Goal: Information Seeking & Learning: Understand process/instructions

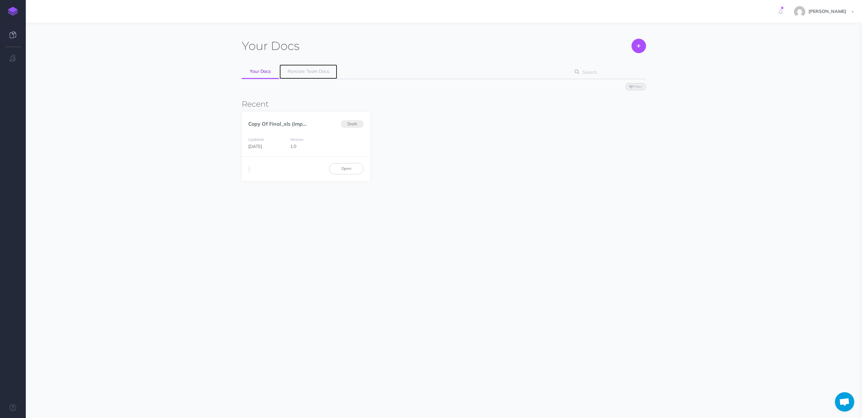
click at [299, 76] on link "Rencore Team Docs" at bounding box center [308, 71] width 58 height 15
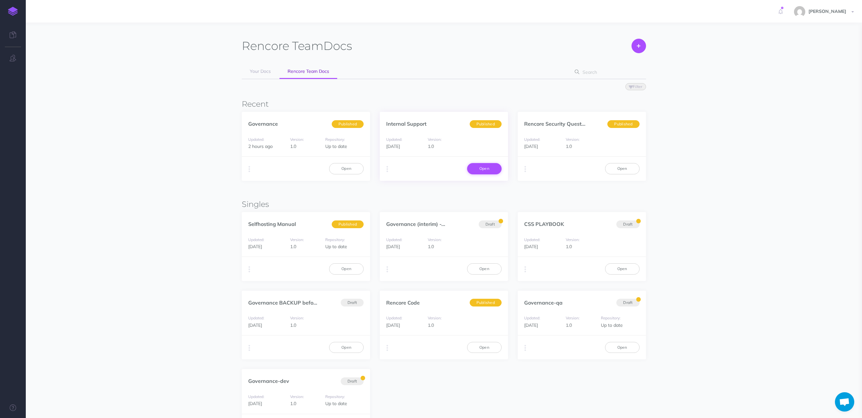
click at [482, 170] on link "Open" at bounding box center [484, 168] width 34 height 11
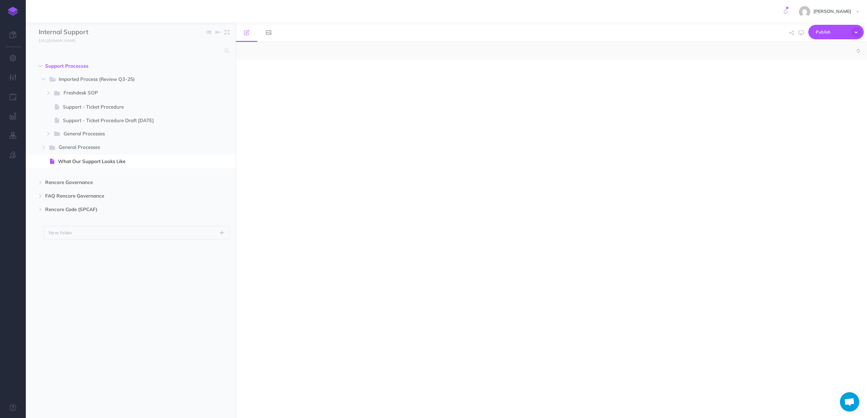
select select "null"
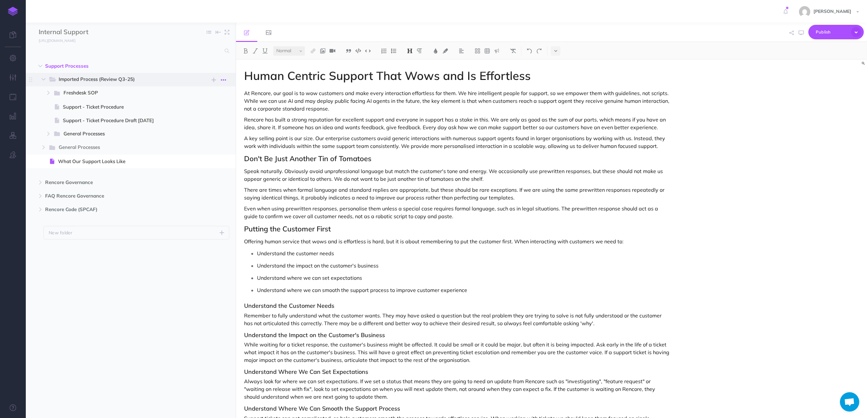
click at [221, 80] on icon "button" at bounding box center [223, 80] width 5 height 8
drag, startPoint x: 135, startPoint y: 278, endPoint x: 102, endPoint y: 221, distance: 66.0
click at [135, 278] on ul "Support Processes New folder Add a new folder inside this folder New page Add a…" at bounding box center [131, 230] width 210 height 342
click at [62, 112] on span at bounding box center [131, 107] width 210 height 14
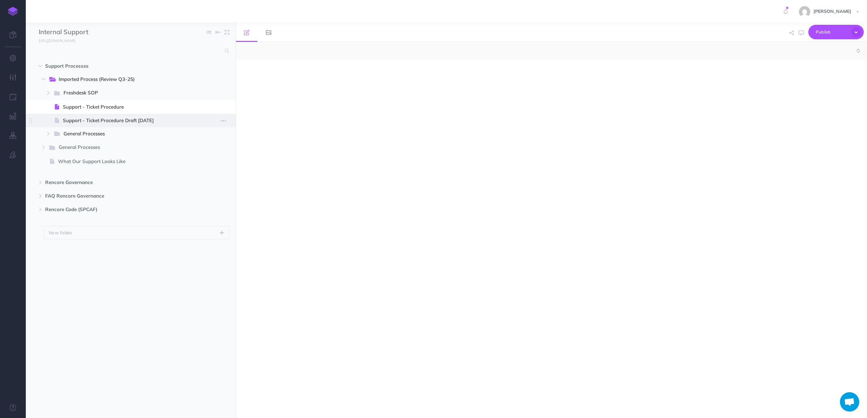
select select "null"
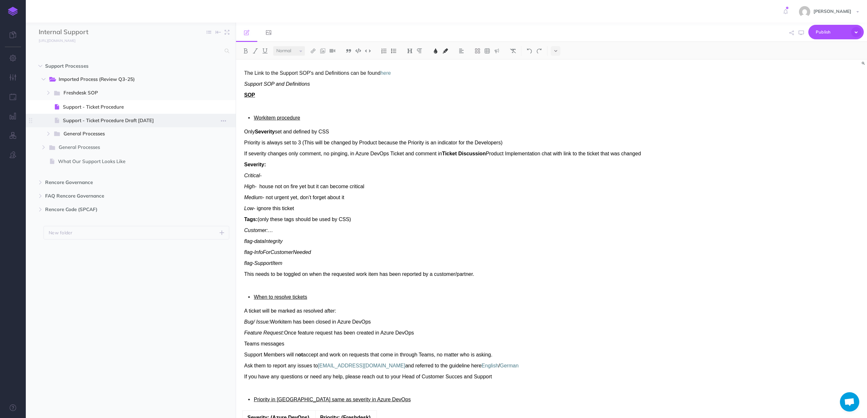
click at [81, 121] on span "Support - Ticket Procedure Draft [DATE]" at bounding box center [130, 121] width 134 height 8
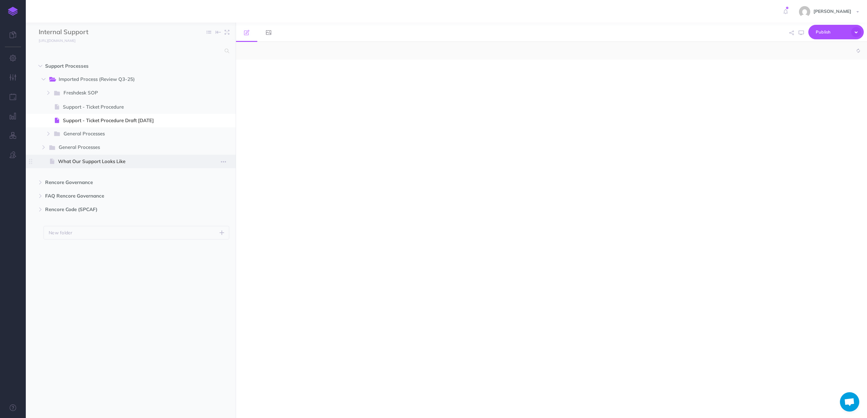
select select "null"
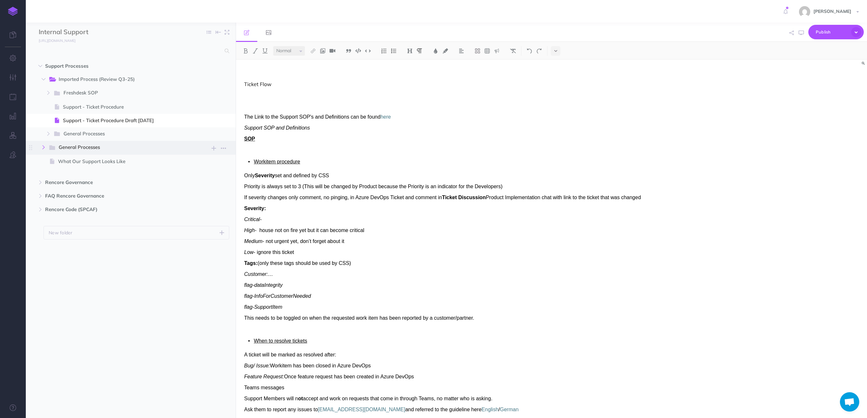
click at [43, 149] on icon "button" at bounding box center [44, 147] width 4 height 4
click at [66, 172] on span "Customer Meetings & Other Department Meetings" at bounding box center [130, 175] width 134 height 8
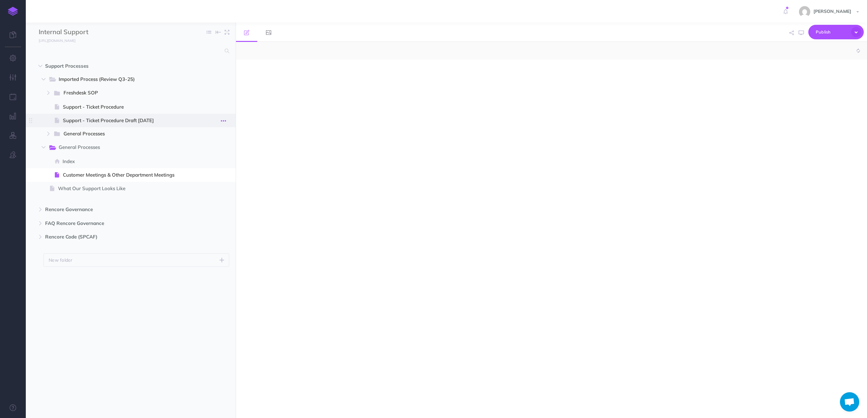
select select "null"
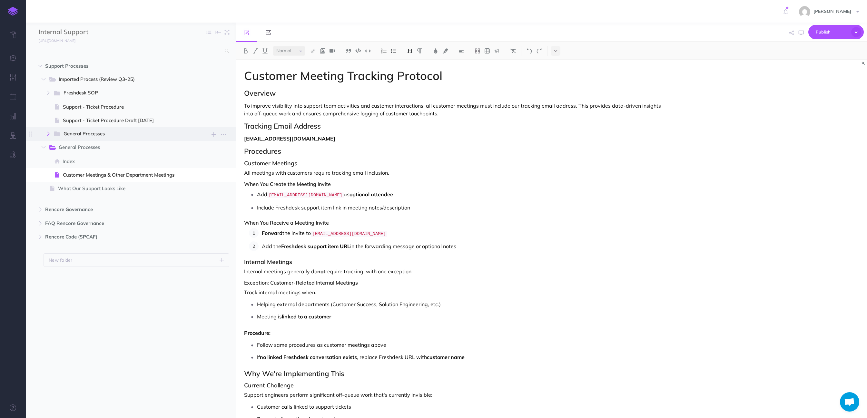
click at [50, 134] on button "button" at bounding box center [49, 134] width 12 height 8
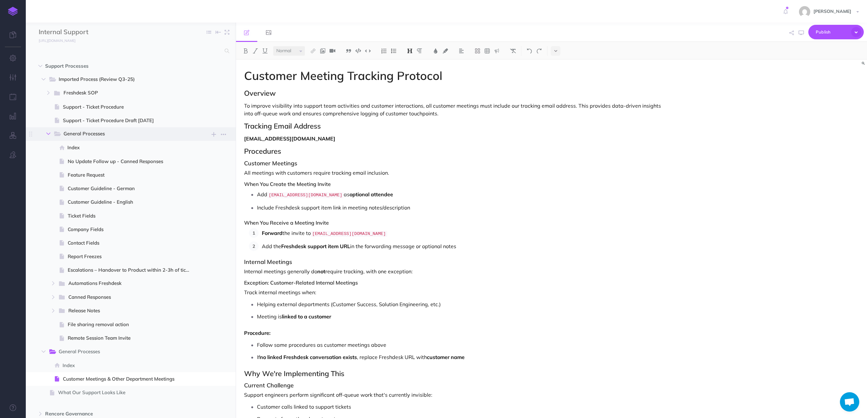
click at [44, 136] on button "button" at bounding box center [49, 134] width 12 height 8
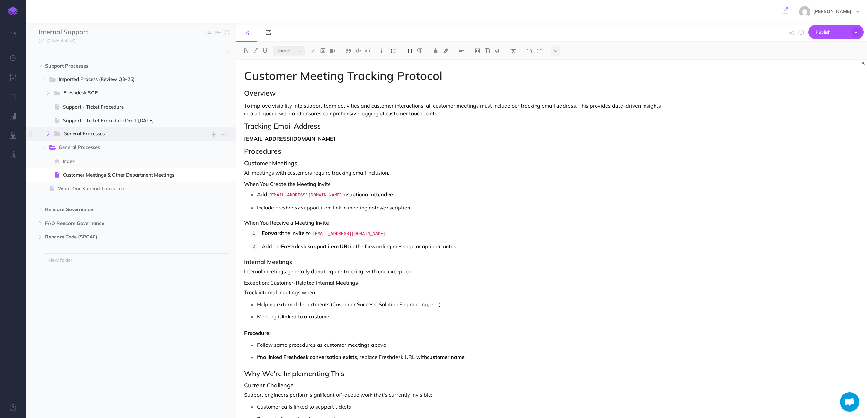
click at [47, 134] on icon "button" at bounding box center [48, 134] width 4 height 4
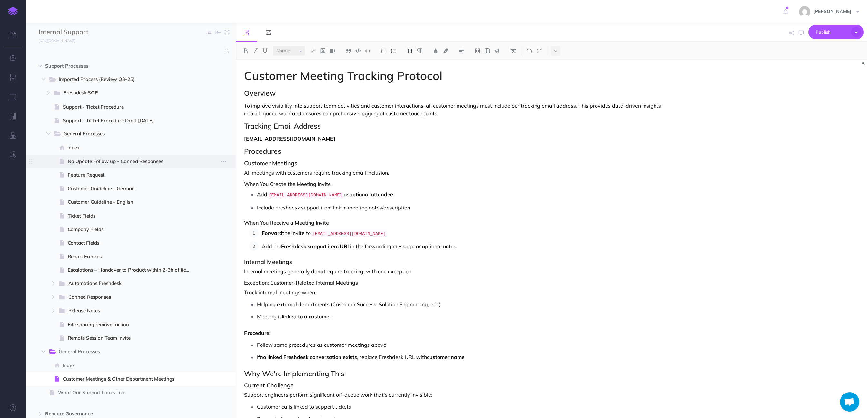
click at [110, 158] on span "No Update Follow up - Canned Responses" at bounding box center [132, 162] width 129 height 8
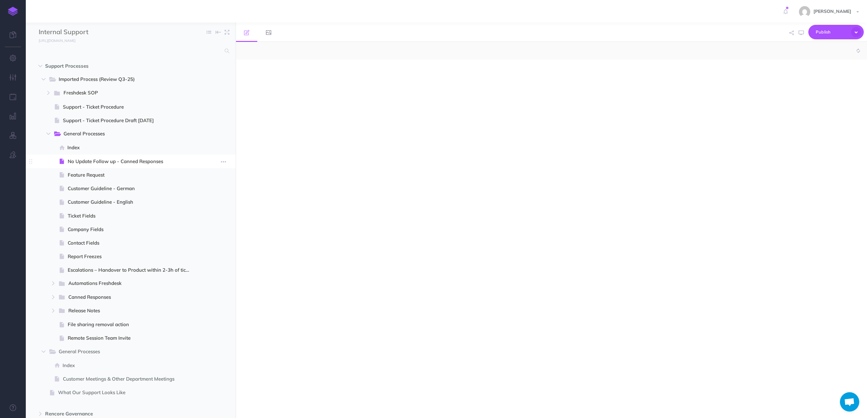
select select "null"
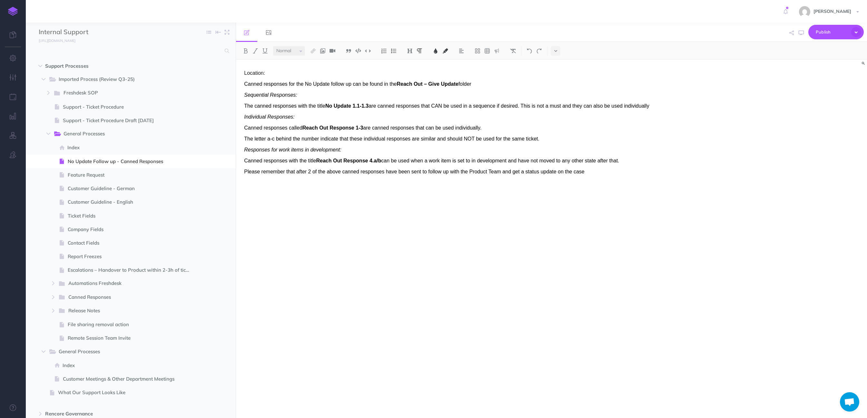
click at [273, 137] on span "The letter a-c behind the number indicate that these individual responses are s…" at bounding box center [391, 138] width 295 height 5
click at [299, 154] on div "Location: Canned responses for the No Update follow up can be found in the Reac…" at bounding box center [456, 236] width 441 height 352
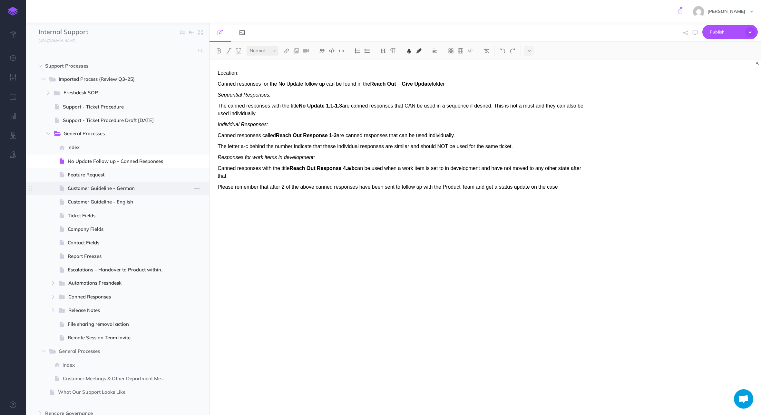
click at [126, 187] on span "Customer Guideline - German" at bounding box center [119, 189] width 103 height 8
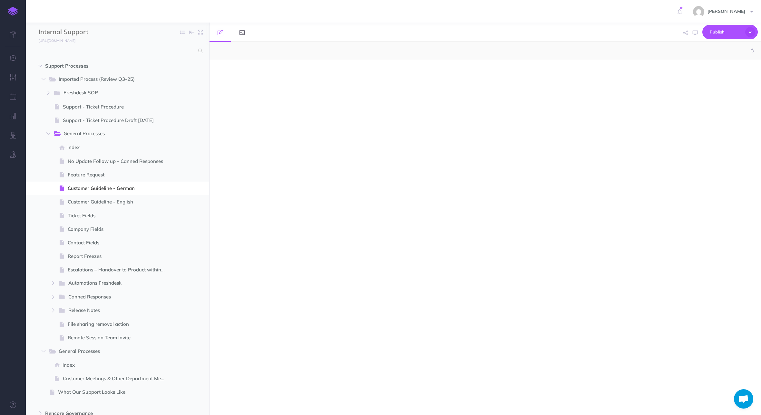
select select "null"
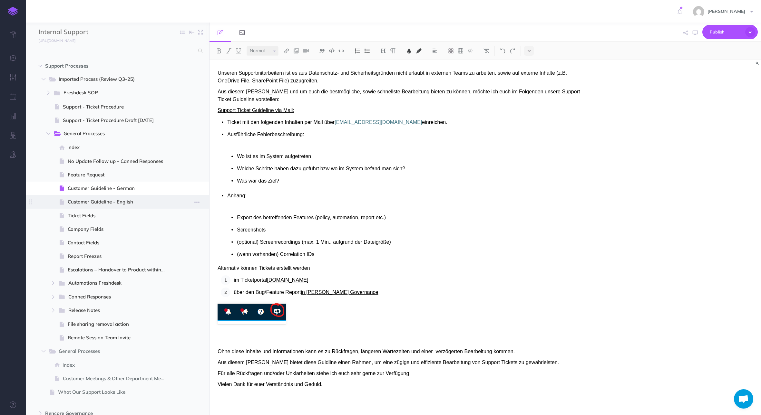
click at [116, 201] on span "Customer Guideline - English" at bounding box center [119, 202] width 103 height 8
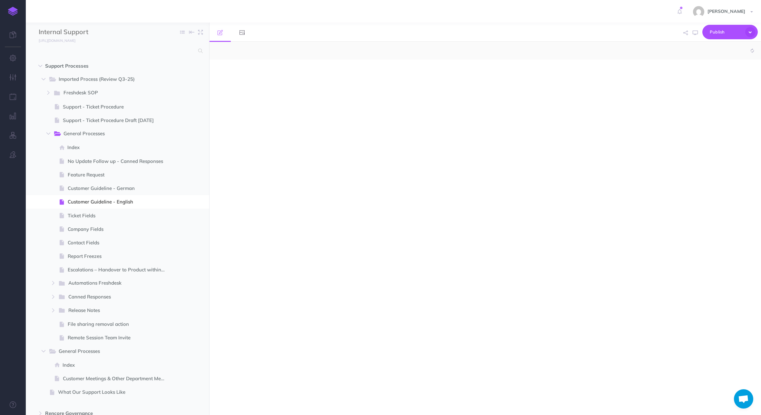
select select "null"
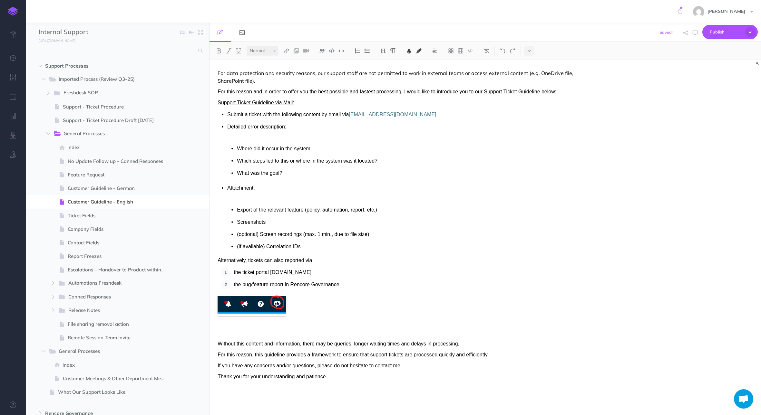
click at [246, 78] on span "For data protection and security reasons, our support staff are not permitted t…" at bounding box center [396, 77] width 357 height 14
click at [268, 85] on div "For data protection and security reasons, our support staff are not permitted t…" at bounding box center [402, 234] width 386 height 349
click at [300, 332] on p at bounding box center [403, 333] width 370 height 8
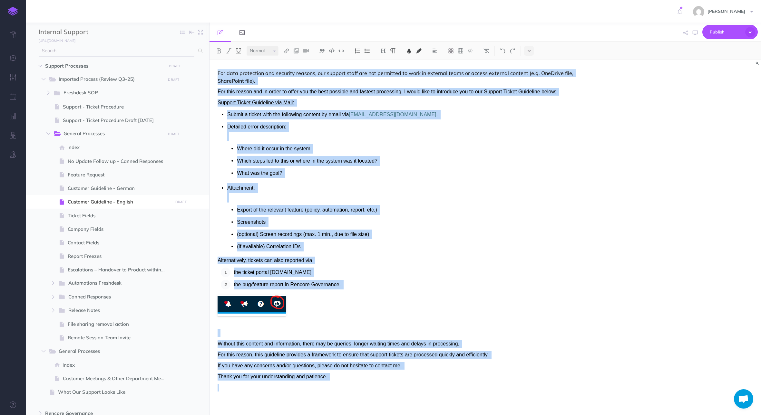
drag, startPoint x: 328, startPoint y: 382, endPoint x: 196, endPoint y: 53, distance: 354.9
click at [196, 53] on div "Internal Support Collapse all Expand all Expand to root folders [URL][DOMAIN_NA…" at bounding box center [393, 219] width 735 height 393
click at [454, 167] on ul "Where did it occur in the system Which steps led to this or where in the system…" at bounding box center [407, 161] width 360 height 34
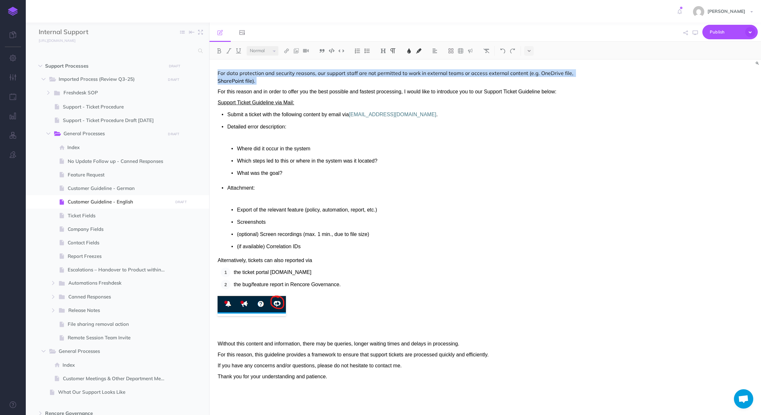
drag, startPoint x: 244, startPoint y: 78, endPoint x: 217, endPoint y: 71, distance: 28.3
click at [216, 71] on div "For data protection and security reasons, our support staff are not permitted t…" at bounding box center [402, 234] width 386 height 349
copy span "For data protection and security reasons, our support staff are not permitted t…"
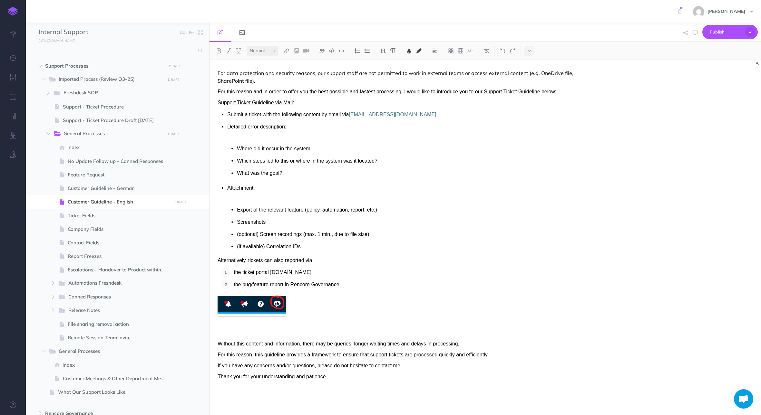
click at [348, 96] on div "For data protection and security reasons, our support staff are not permitted t…" at bounding box center [402, 234] width 386 height 349
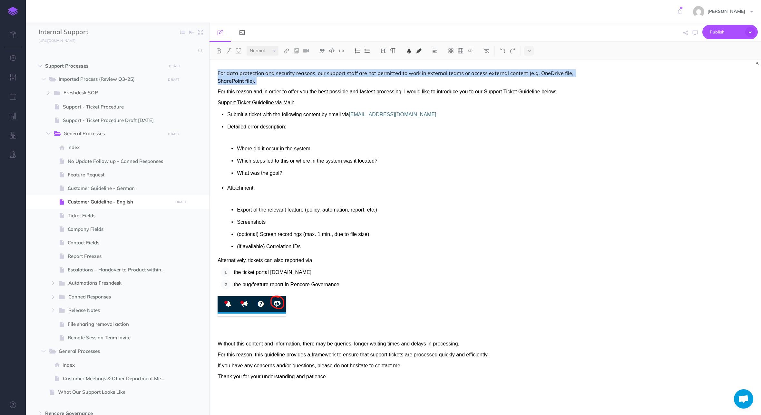
drag, startPoint x: 259, startPoint y: 81, endPoint x: 212, endPoint y: 77, distance: 47.2
click at [212, 77] on div "For data protection and security reasons, our support staff are not permitted t…" at bounding box center [402, 234] width 386 height 349
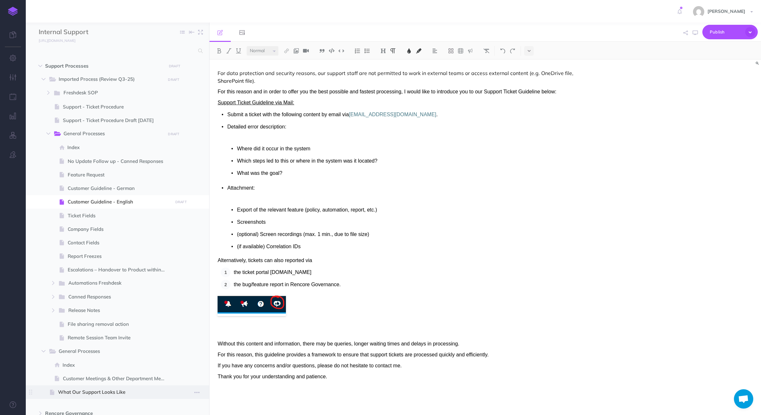
click at [107, 392] on span "What Our Support Looks Like" at bounding box center [114, 393] width 112 height 8
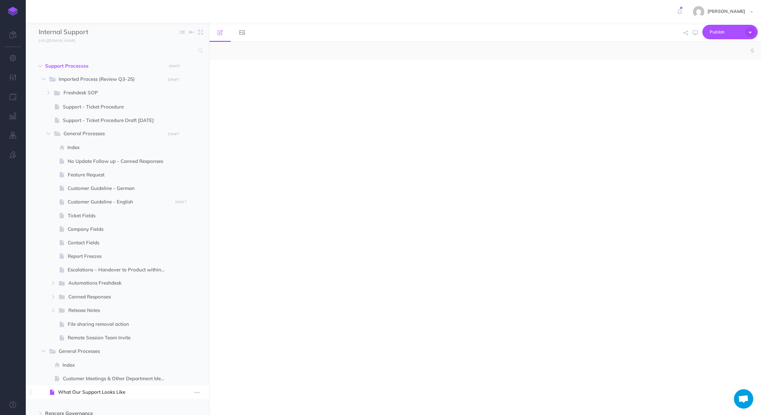
click at [107, 391] on span "What Our Support Looks Like" at bounding box center [114, 393] width 112 height 8
select select "null"
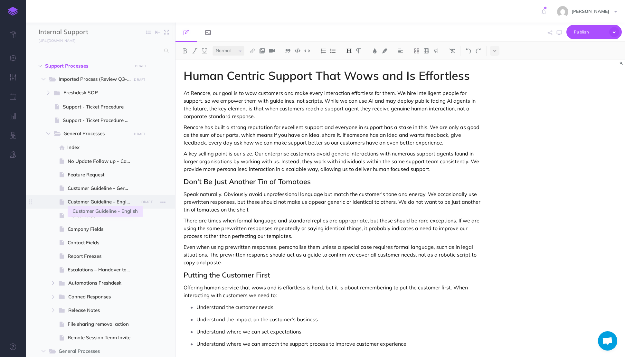
click at [96, 200] on span "Customer Guideline - English" at bounding box center [102, 202] width 69 height 8
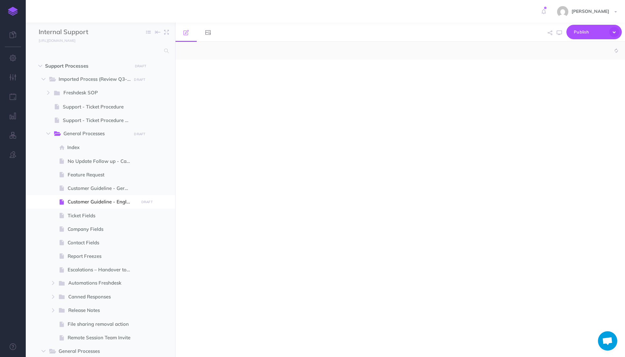
select select "null"
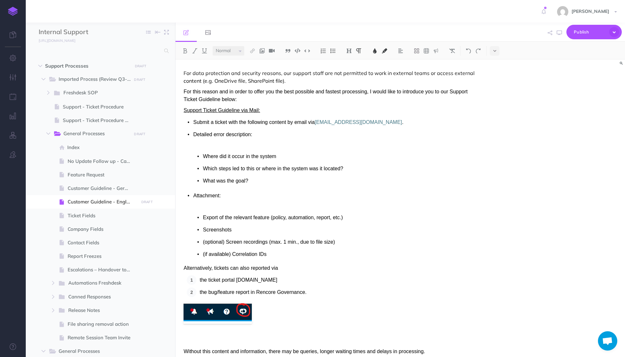
click at [229, 163] on ul "Where did it occur in the system Which steps led to this or where in the system…" at bounding box center [337, 169] width 289 height 34
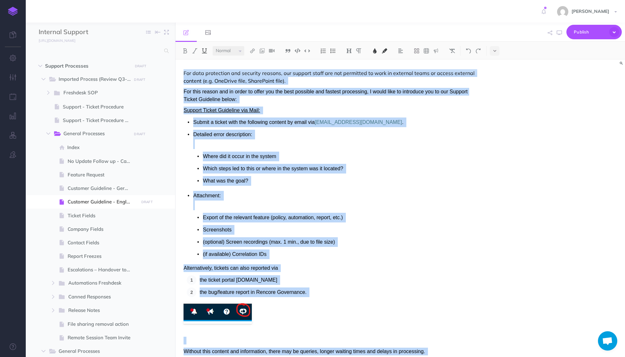
copy div "Lor ipsu dolorsitam con adipisci elitsed, doe tempori utlab etd mag aliquaeni a…"
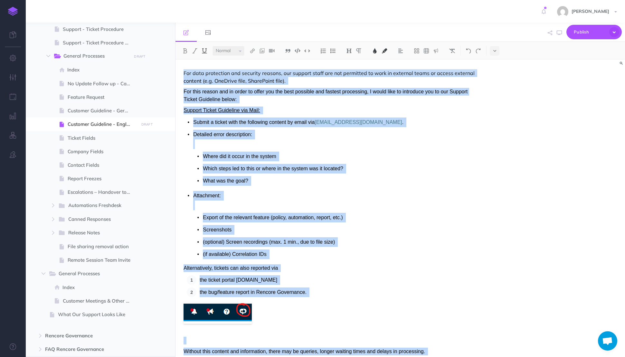
scroll to position [139, 0]
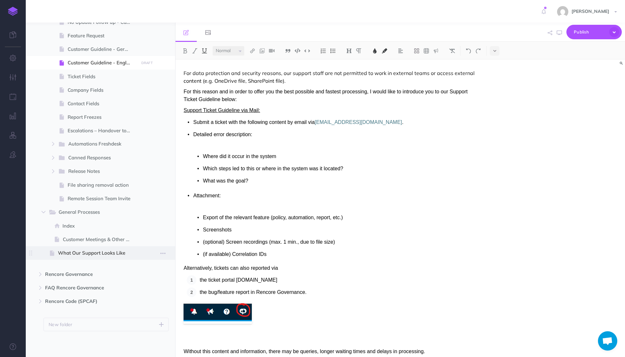
click at [86, 254] on span "What Our Support Looks Like" at bounding box center [97, 253] width 79 height 8
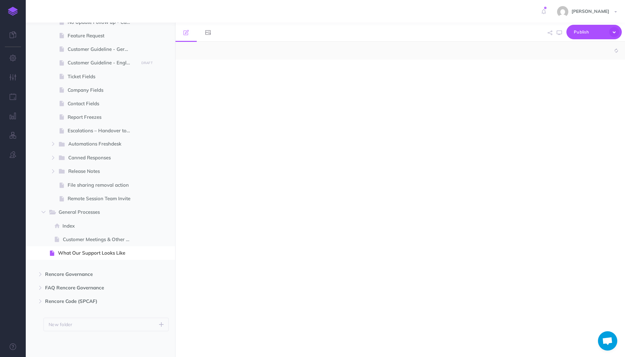
select select "null"
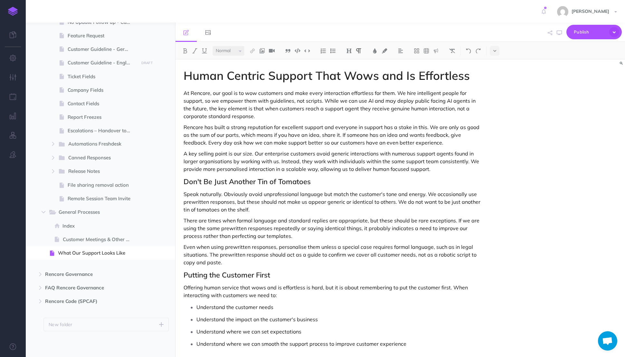
click at [260, 167] on p "A key selling point is our size. Our enterprise customers avoid generic interac…" at bounding box center [333, 161] width 299 height 23
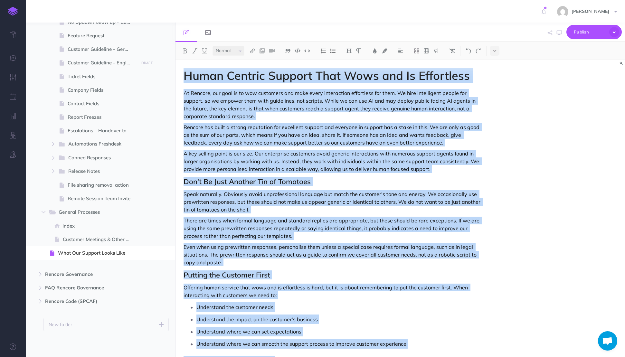
copy div "Human Centric Support That Wows and Is Effortless At Rencore, our goal is to wo…"
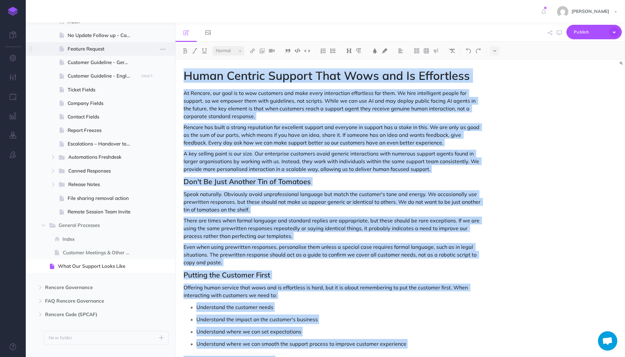
scroll to position [126, 0]
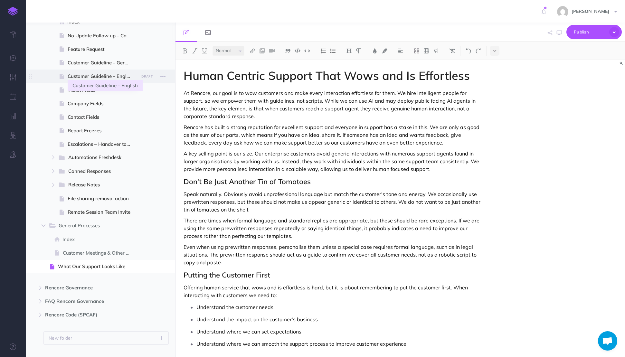
click at [114, 75] on span "Customer Guideline - English" at bounding box center [102, 77] width 69 height 8
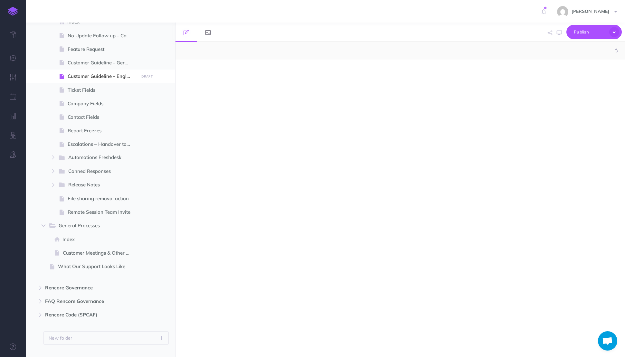
select select "null"
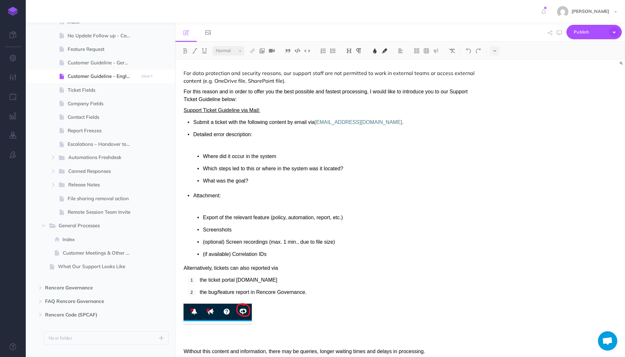
click at [259, 131] on p "Detailed error description:" at bounding box center [337, 135] width 289 height 10
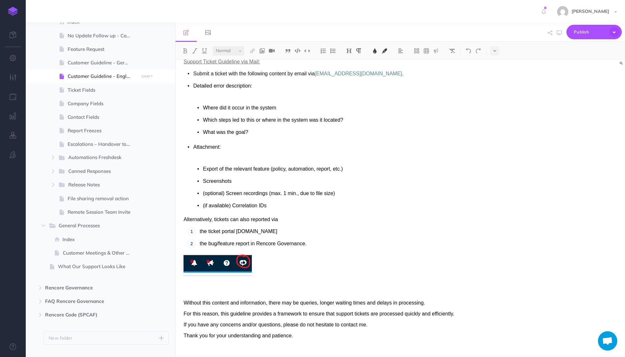
scroll to position [55, 0]
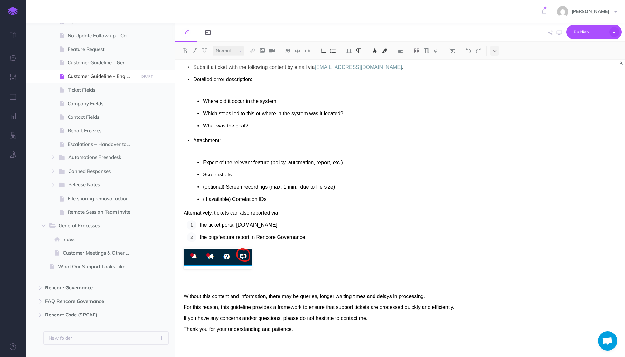
click at [256, 222] on span "the ticket portal [DOMAIN_NAME]" at bounding box center [239, 224] width 78 height 5
click at [272, 264] on figure at bounding box center [333, 258] width 299 height 21
click at [266, 265] on figure at bounding box center [333, 258] width 299 height 21
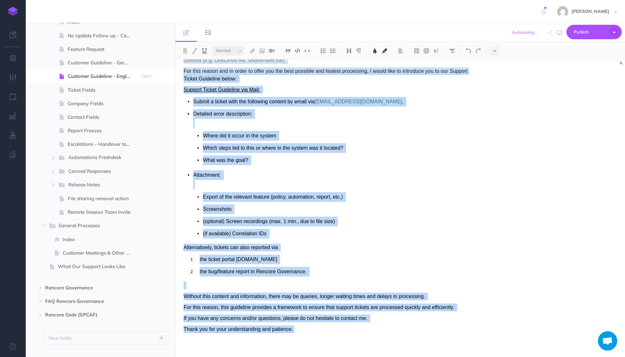
copy div "Lor ipsu dolorsitam con adipisci elitsed, doe tempori utlab etd mag aliquaeni a…"
click at [253, 290] on div "For data protection and security reasons, our support staff are not permitted t…" at bounding box center [333, 198] width 315 height 318
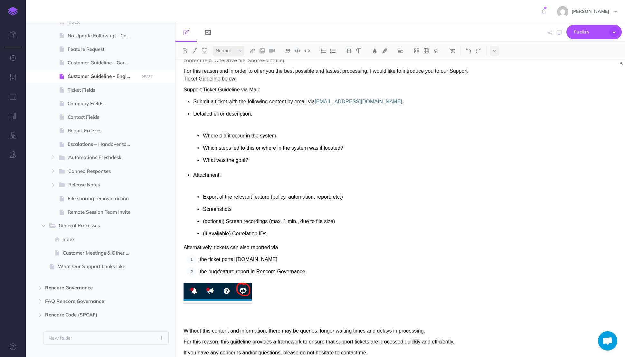
scroll to position [55, 0]
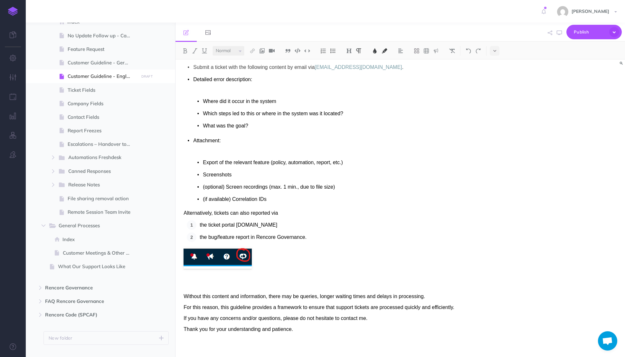
click at [258, 120] on ul "Where did it occur in the system Which steps led to this or where in the system…" at bounding box center [337, 114] width 289 height 34
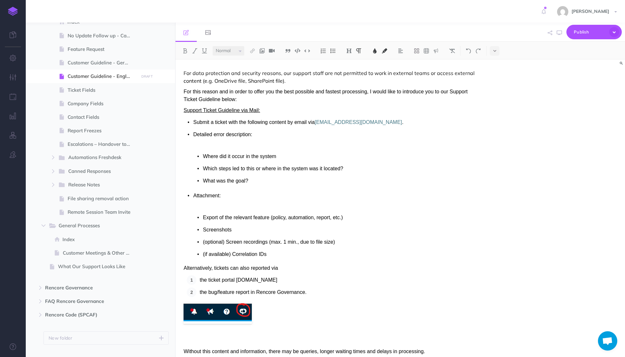
click at [309, 190] on ul "Submit a ticket with the following content by email via [EMAIL_ADDRESS][DOMAIN_…" at bounding box center [333, 189] width 299 height 142
click at [243, 198] on p "Attachment:" at bounding box center [337, 196] width 289 height 10
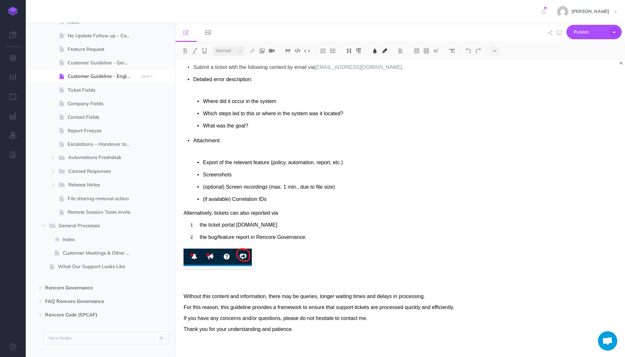
click at [247, 237] on span "the bug/feature report in Rencore Governance." at bounding box center [253, 237] width 107 height 5
drag, startPoint x: 311, startPoint y: 234, endPoint x: 204, endPoint y: 233, distance: 107.0
click at [204, 233] on p "the bug/feature report in Rencore Governance." at bounding box center [341, 238] width 283 height 10
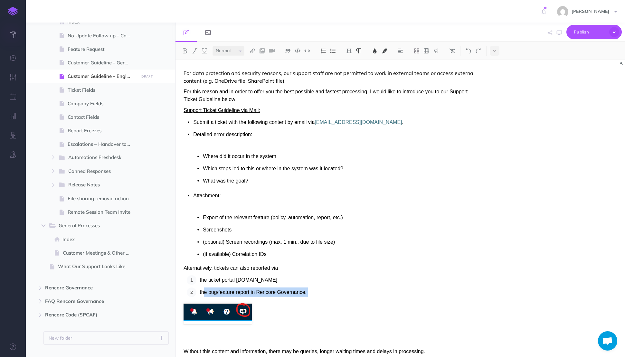
scroll to position [1, 0]
drag, startPoint x: 5, startPoint y: 73, endPoint x: -7, endPoint y: 77, distance: 11.8
click at [0, 77] on html "Toggle Navigation [PERSON_NAME] Settings Account Settings Teams Create Team Ren…" at bounding box center [312, 178] width 625 height 357
click at [106, 265] on span "What Our Support Looks Like" at bounding box center [97, 267] width 79 height 8
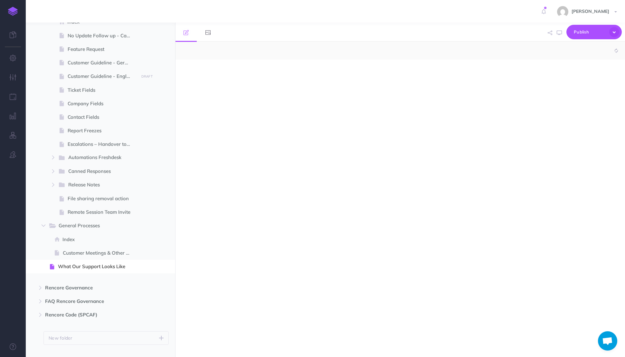
select select "null"
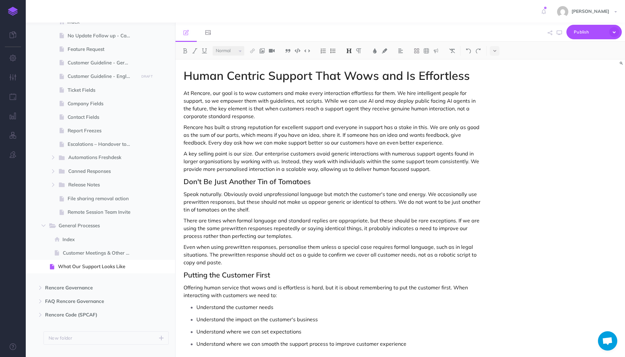
click at [261, 150] on p "A key selling point is our size. Our enterprise customers avoid generic interac…" at bounding box center [333, 161] width 299 height 23
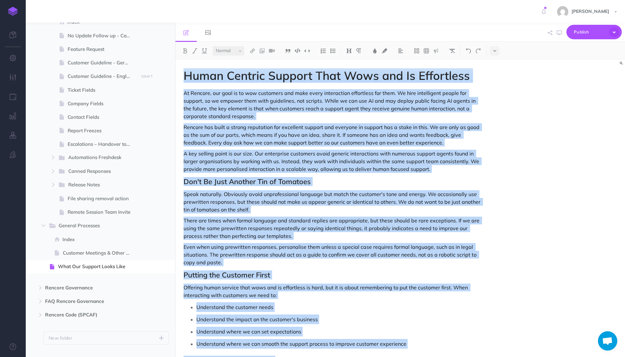
copy div "Human Centric Support That Wows and Is Effortless At Rencore, our goal is to wo…"
click at [273, 74] on h1 "Human Centric Support That Wows and Is Effortless" at bounding box center [333, 75] width 299 height 13
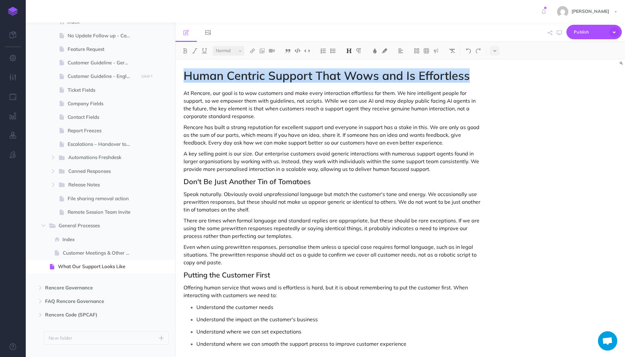
drag, startPoint x: 474, startPoint y: 74, endPoint x: 182, endPoint y: 72, distance: 292.3
copy h1 "Human Centric Support That Wows and Is Effortless"
